Goal: Information Seeking & Learning: Find specific fact

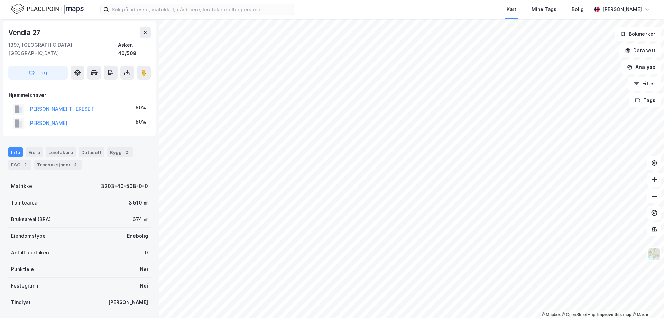
click at [485, 317] on html "Kart Mine Tags [PERSON_NAME] © Mapbox © OpenStreetMap Improve this map © [STREE…" at bounding box center [332, 159] width 664 height 318
click at [264, 317] on html "Kart Mine Tags [PERSON_NAME] © Mapbox © OpenStreetMap Improve this map © [STREE…" at bounding box center [332, 159] width 664 height 318
click at [298, 317] on html "Kart Mine Tags [PERSON_NAME] © Mapbox © OpenStreetMap Improve this map © [STREE…" at bounding box center [332, 159] width 664 height 318
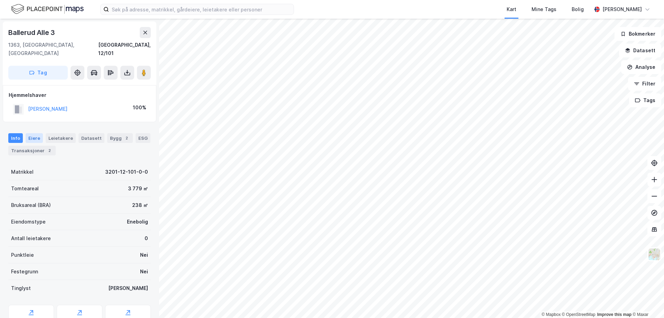
click at [34, 133] on div "Eiere" at bounding box center [34, 138] width 17 height 10
